Goal: Transaction & Acquisition: Purchase product/service

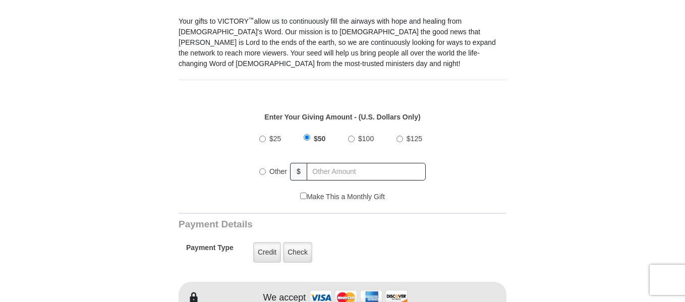
scroll to position [326, 0]
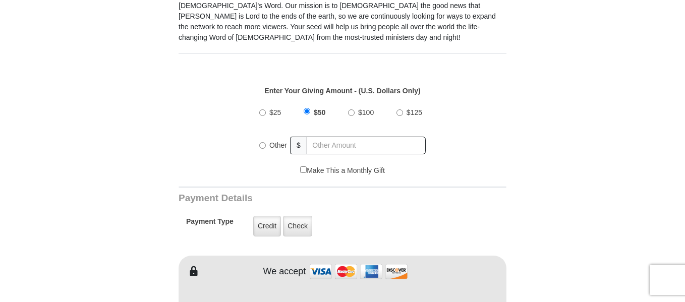
click at [351, 109] on input "$100" at bounding box center [351, 112] width 7 height 7
radio input "true"
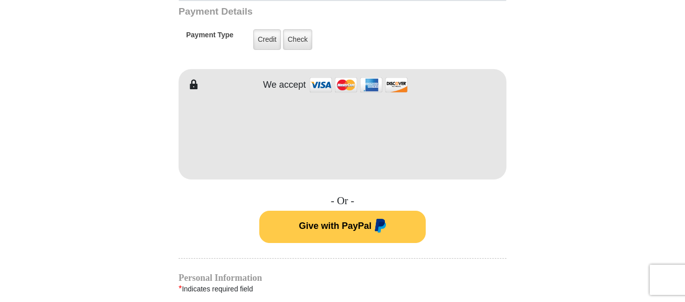
scroll to position [515, 0]
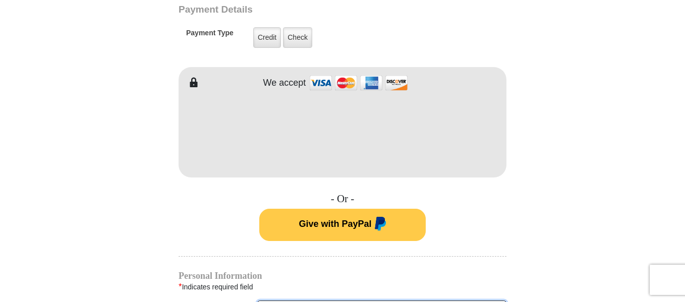
type input "[PERSON_NAME]"
click at [624, 212] on form "VICTORY Channel Online Giving VICTORY Channel is a worldwide, on-air television…" at bounding box center [342, 122] width 575 height 1207
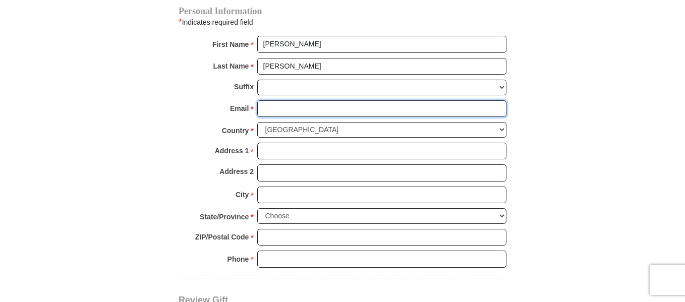
click at [279, 100] on input "Email *" at bounding box center [381, 108] width 249 height 17
type input "[EMAIL_ADDRESS][DOMAIN_NAME]"
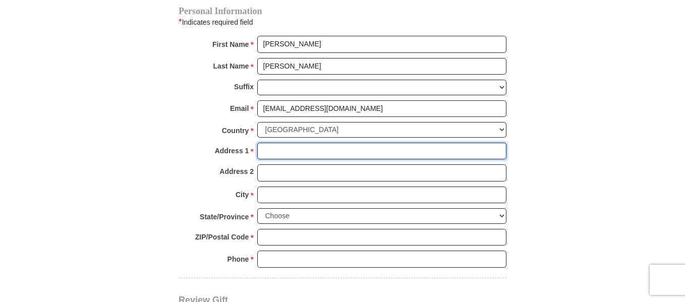
type input "[STREET_ADDRESS]"
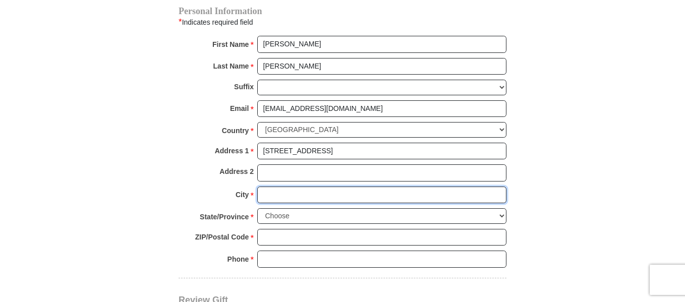
type input "Franklin"
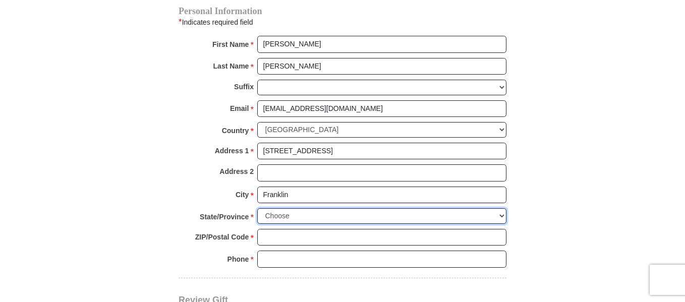
select select "IN"
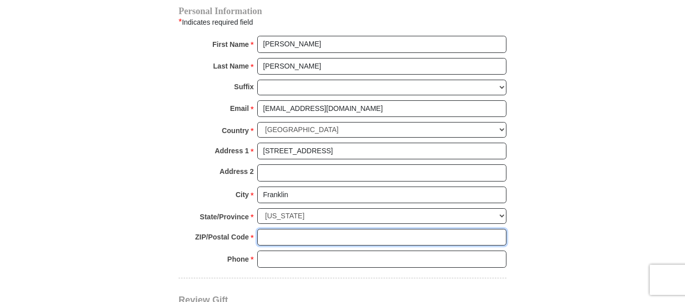
type input "46131"
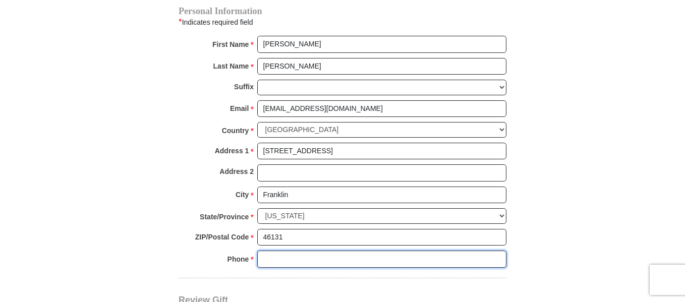
click at [274, 251] on input "Phone * *" at bounding box center [381, 259] width 249 height 17
type input "3178688122"
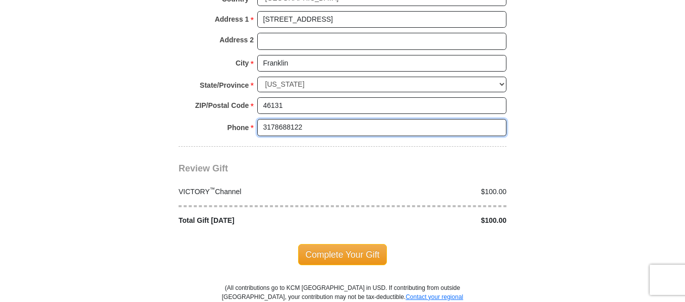
scroll to position [956, 0]
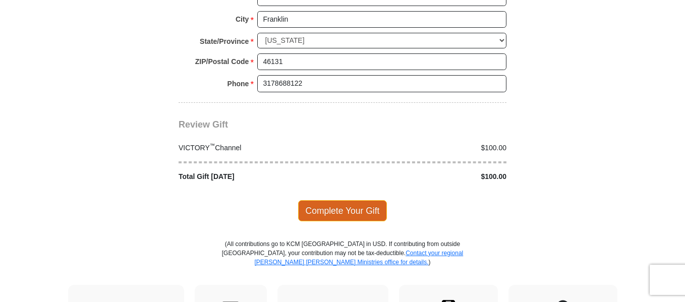
click at [360, 203] on span "Complete Your Gift" at bounding box center [342, 210] width 89 height 21
